Goal: Information Seeking & Learning: Find specific fact

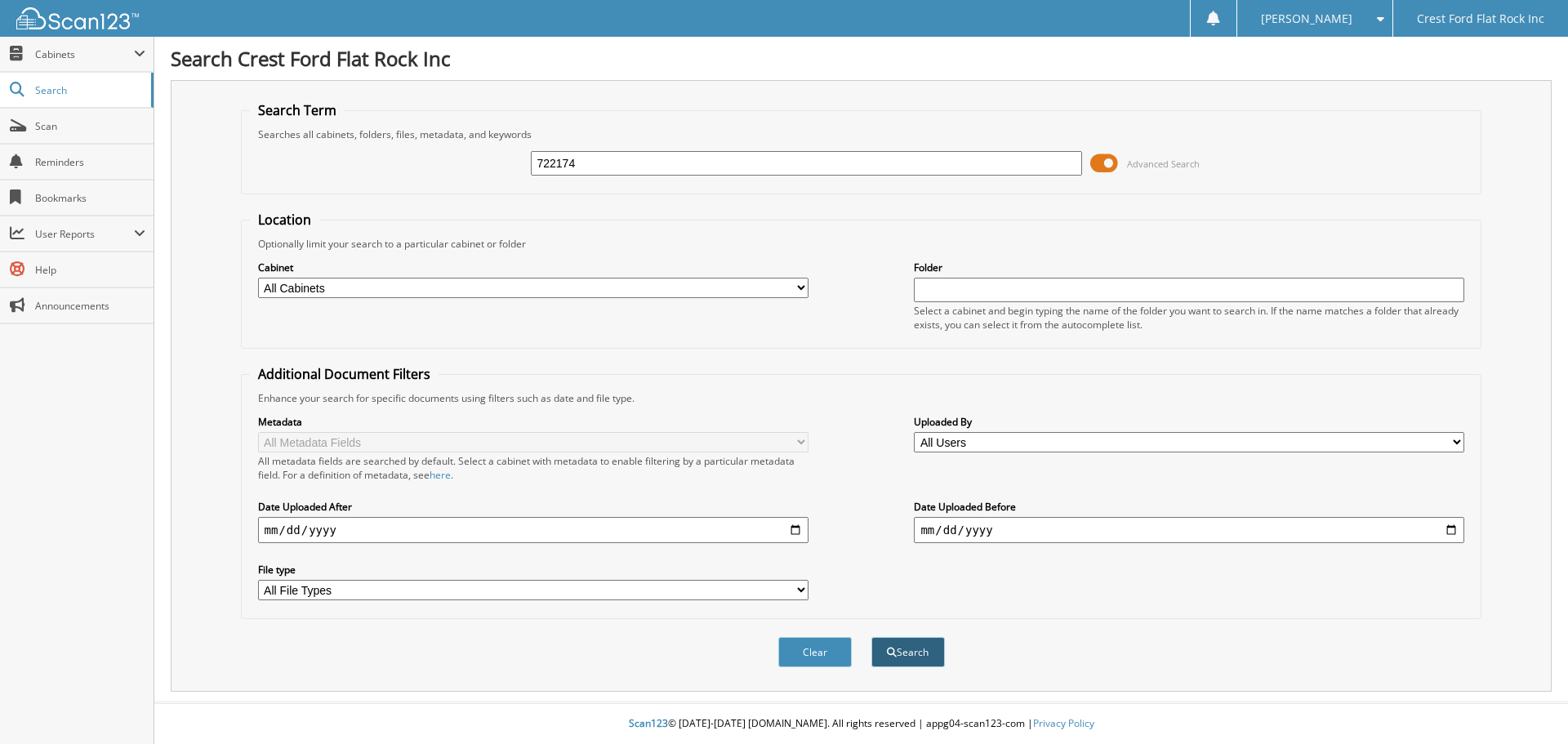
type input "722174"
click at [914, 653] on button "Search" at bounding box center [908, 652] width 73 height 30
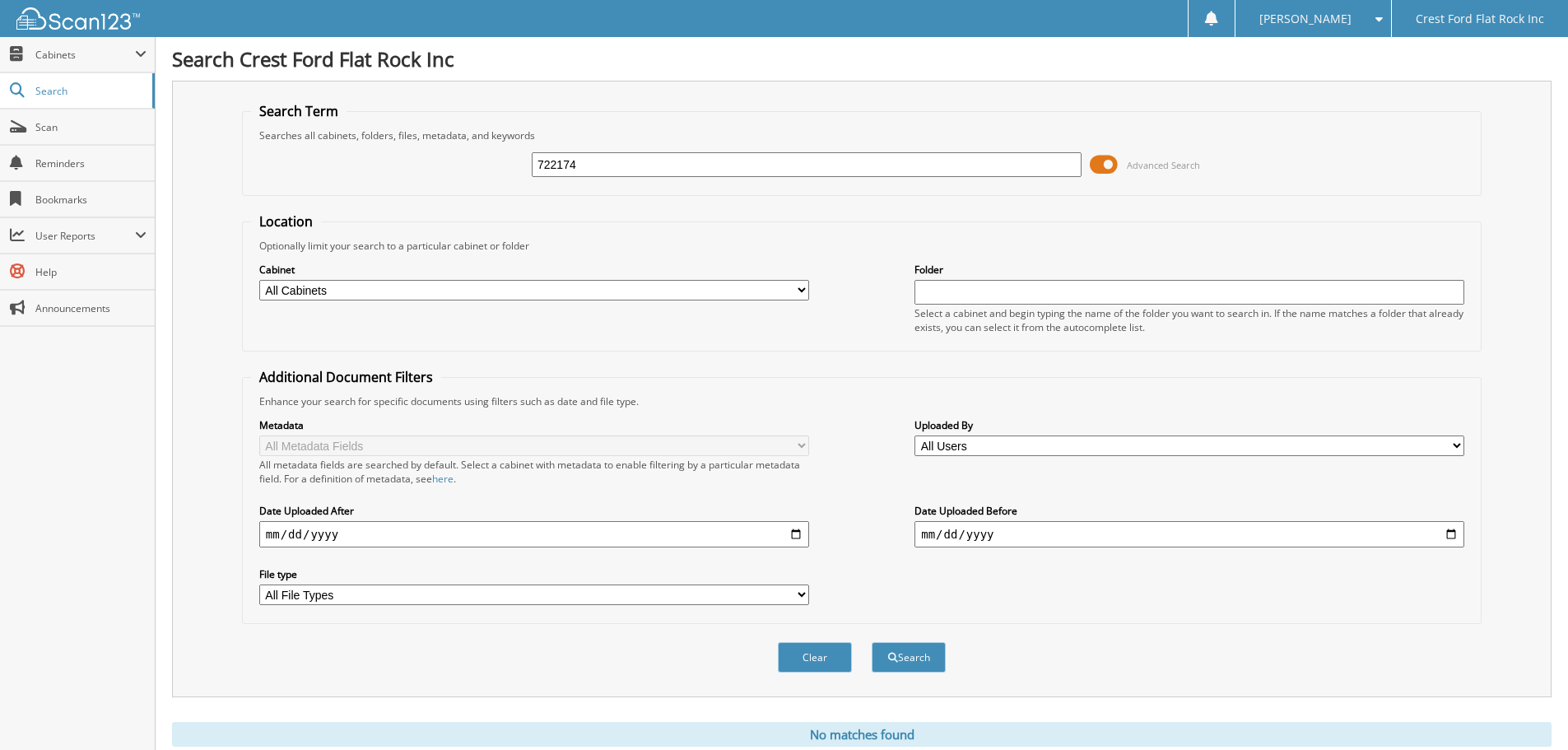
scroll to position [55, 0]
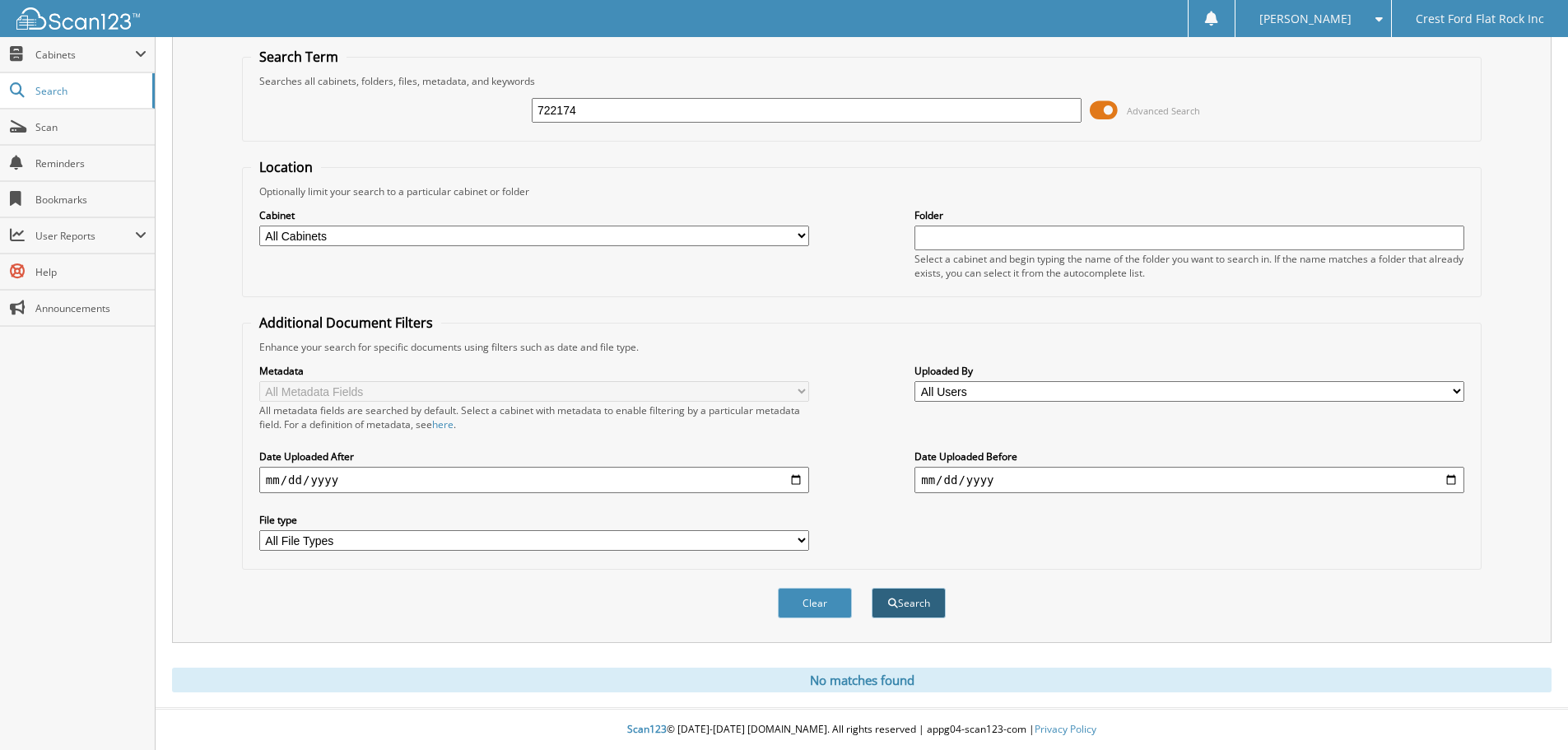
click at [914, 602] on button "Search" at bounding box center [909, 603] width 74 height 30
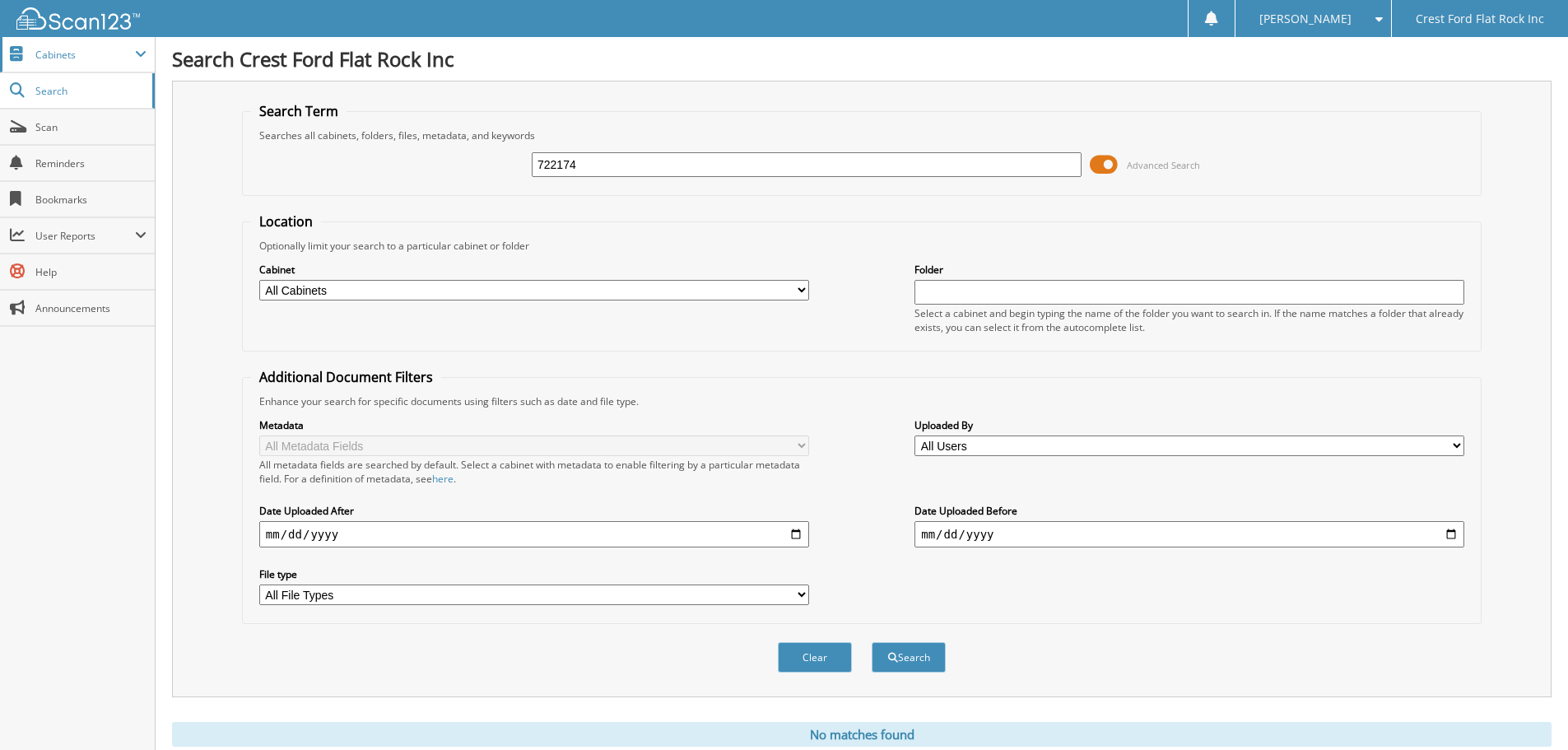
click at [71, 53] on span "Cabinets" at bounding box center [85, 54] width 100 height 14
click at [58, 50] on span "Cabinets" at bounding box center [85, 54] width 100 height 14
click at [62, 69] on span "Cabinets" at bounding box center [77, 54] width 155 height 35
